Goal: Navigation & Orientation: Find specific page/section

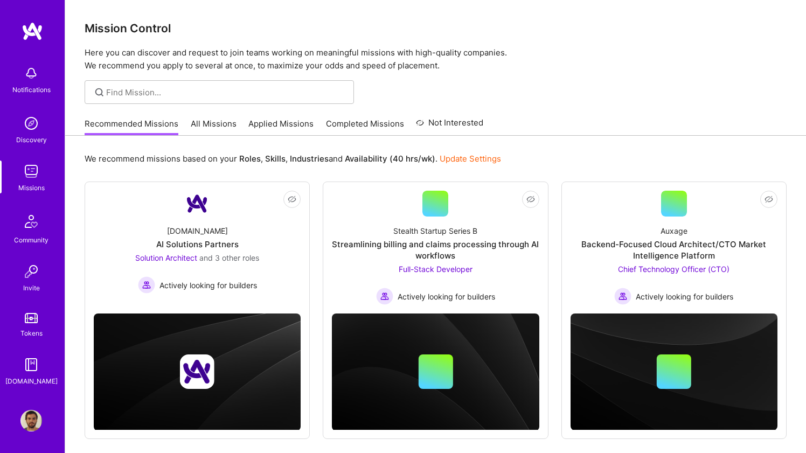
click at [25, 181] on img at bounding box center [31, 172] width 22 height 22
click at [197, 127] on link "All Missions" at bounding box center [214, 127] width 46 height 18
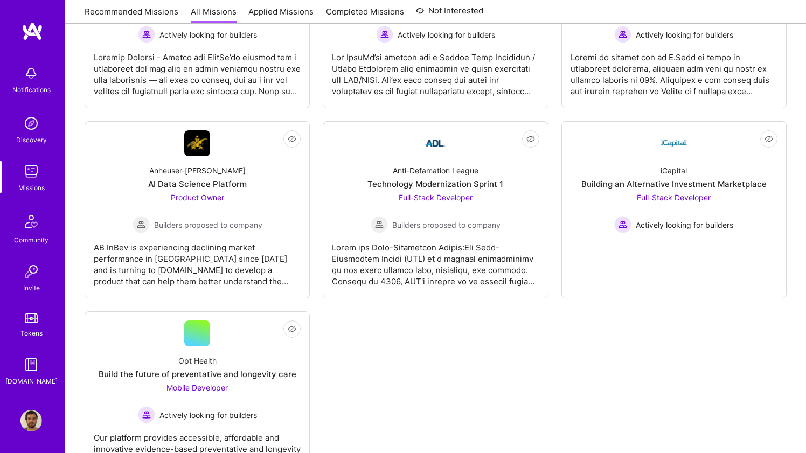
scroll to position [3122, 0]
